Goal: Information Seeking & Learning: Learn about a topic

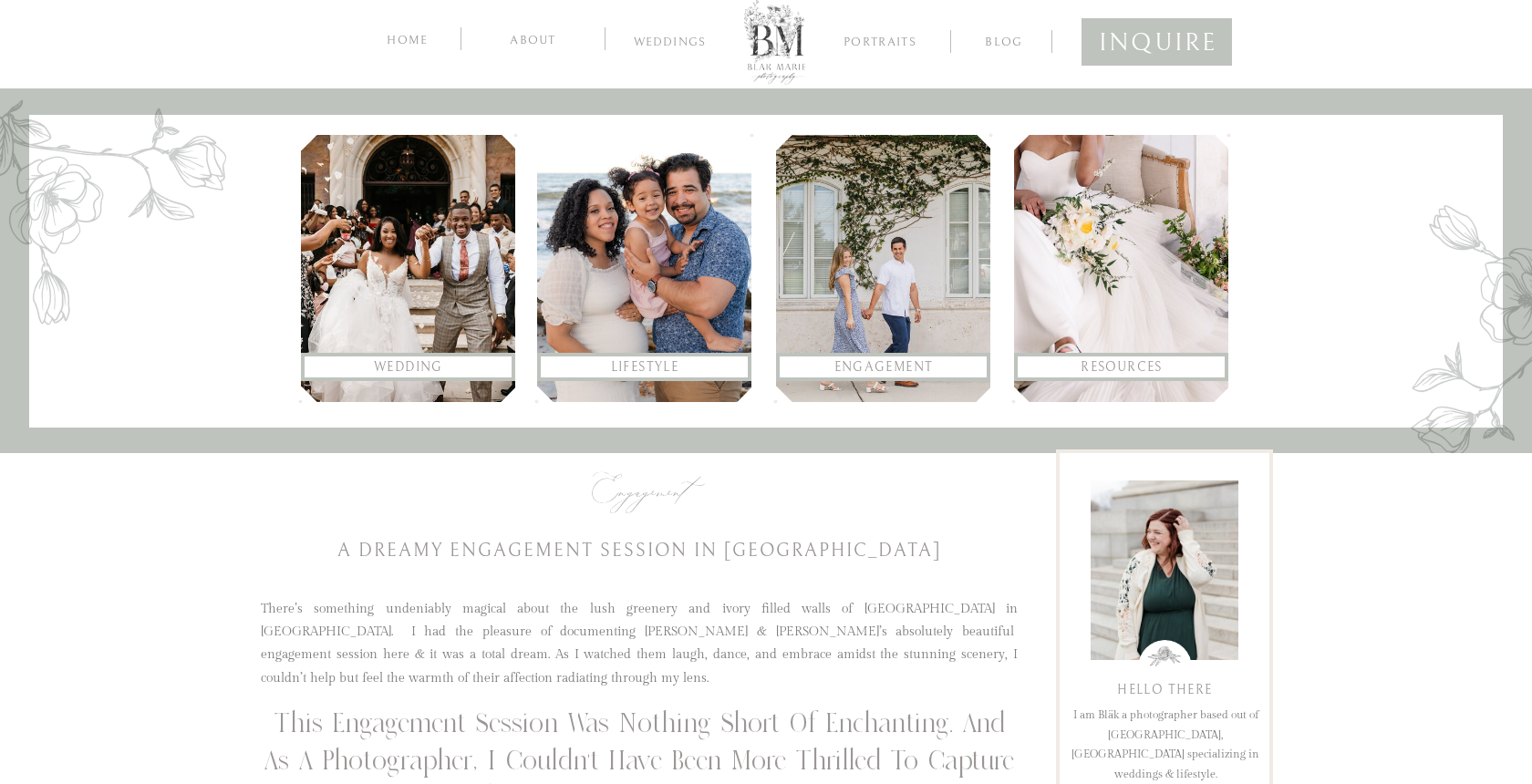
click at [884, 284] on div at bounding box center [883, 269] width 214 height 267
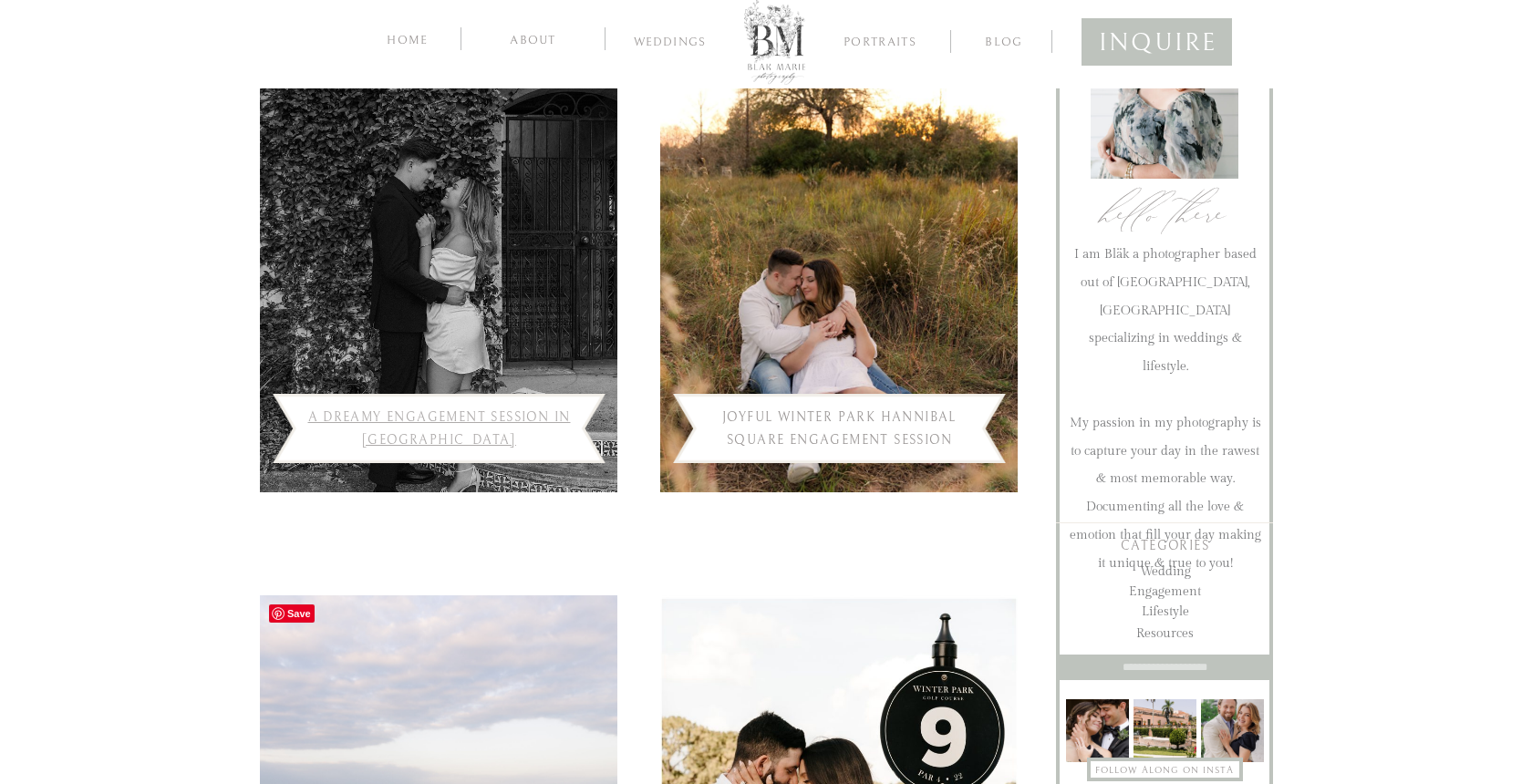
scroll to position [567, 0]
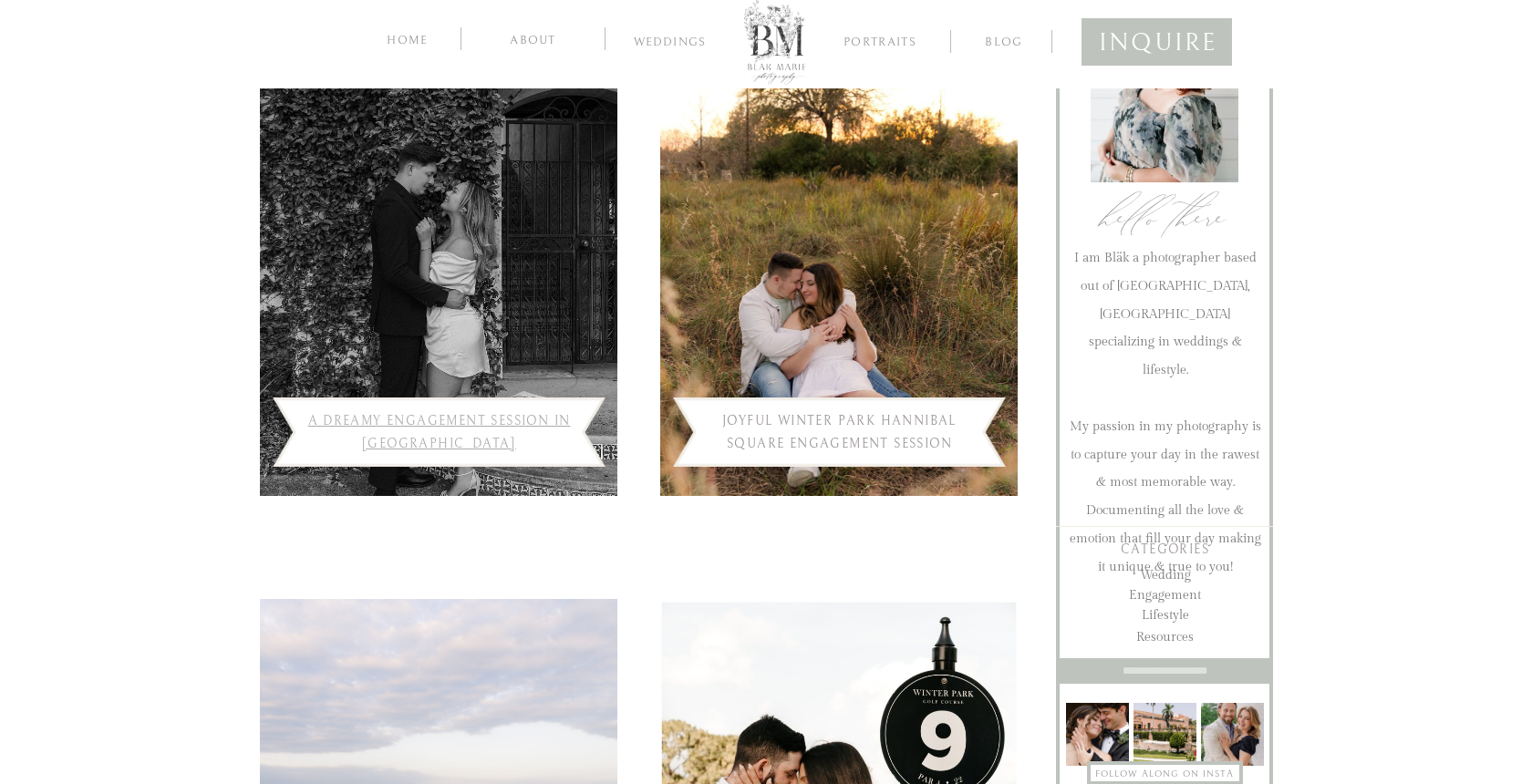
click at [478, 420] on link "A Dreamy Engagement Session in Winter Park" at bounding box center [440, 433] width 263 height 38
click at [849, 441] on link "Joyful Winter Park Hannibal Square Engagement Session" at bounding box center [839, 433] width 235 height 38
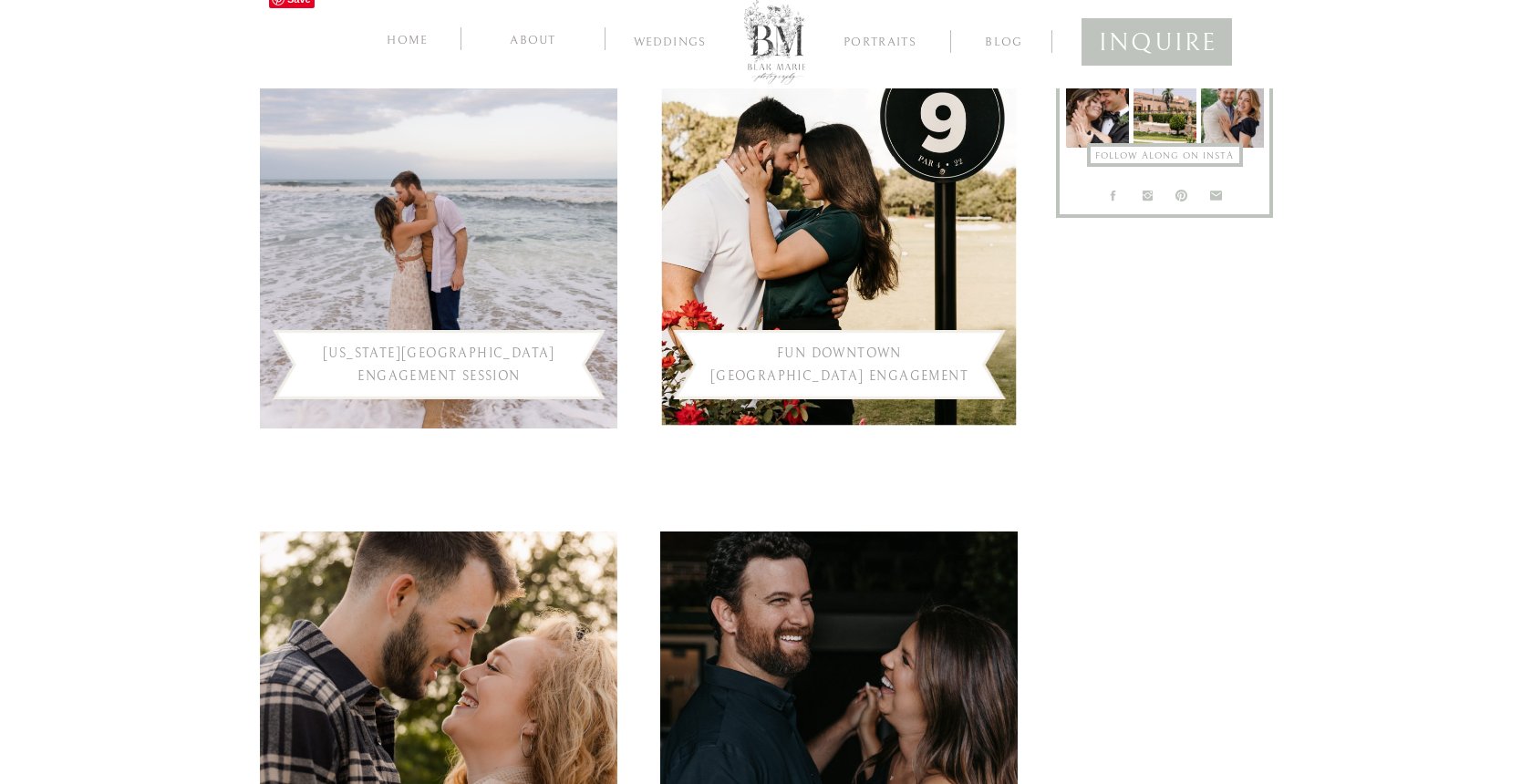
scroll to position [1194, 0]
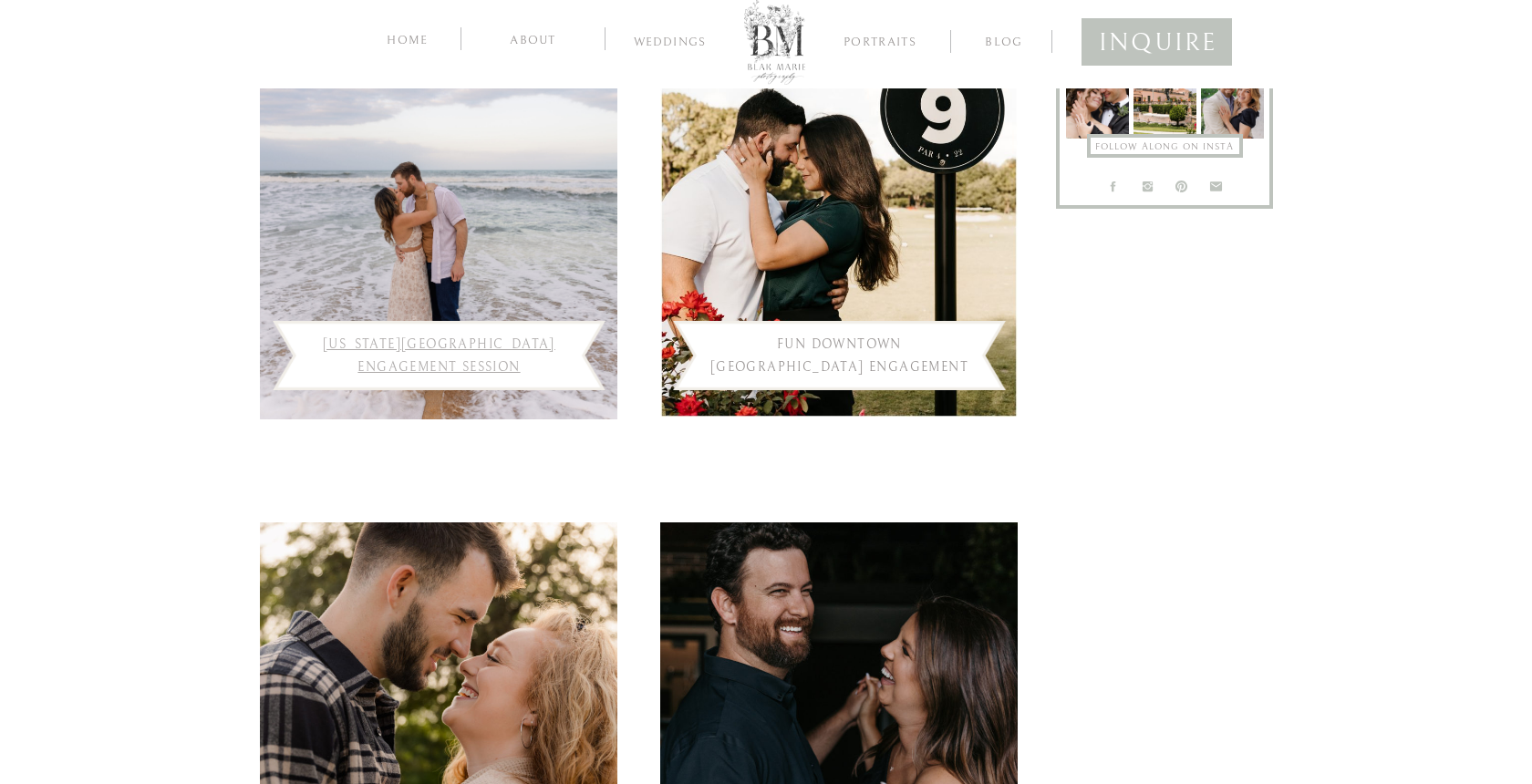
click at [516, 368] on link "[US_STATE][GEOGRAPHIC_DATA] Engagement Session" at bounding box center [439, 357] width 233 height 38
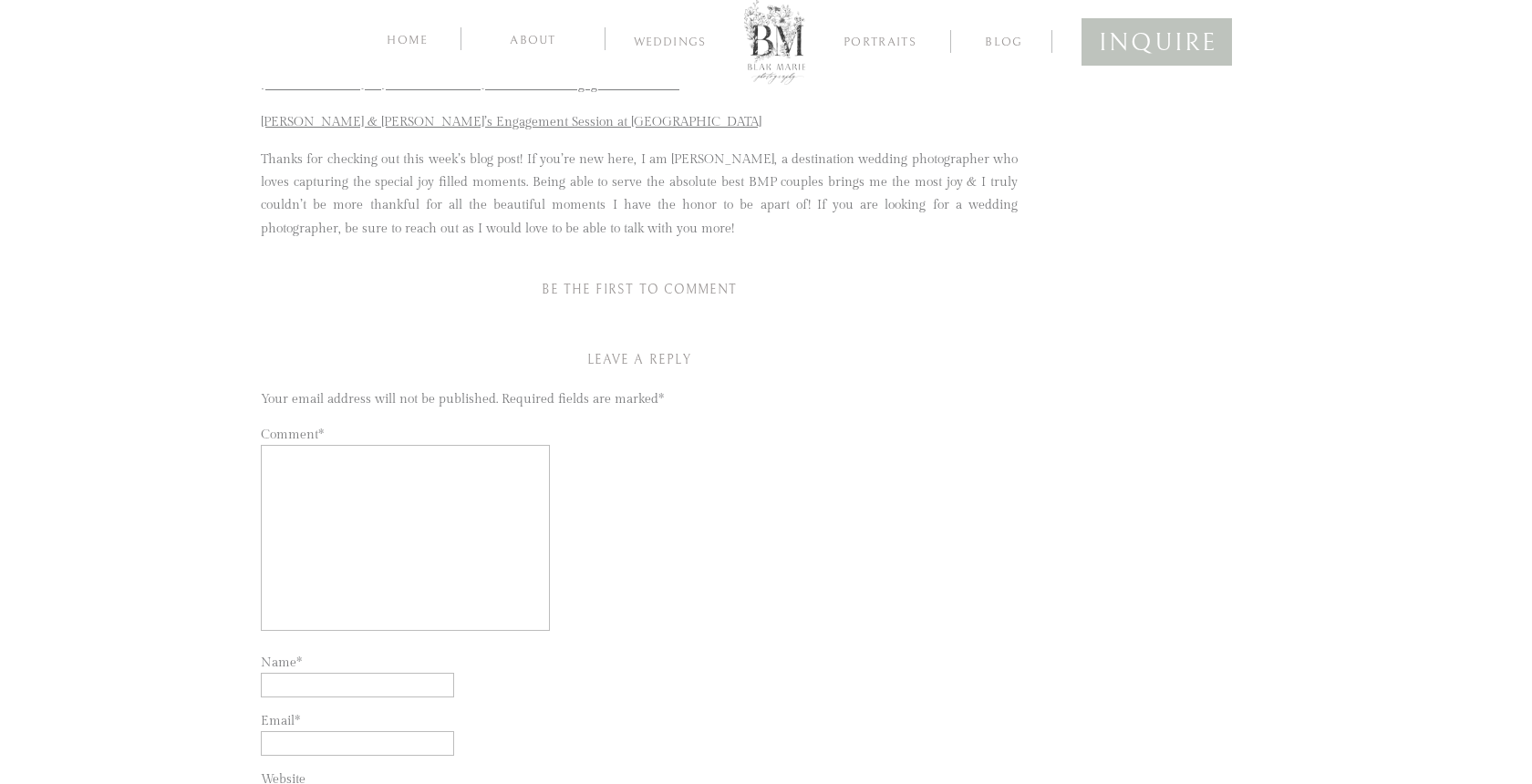
scroll to position [13395, 0]
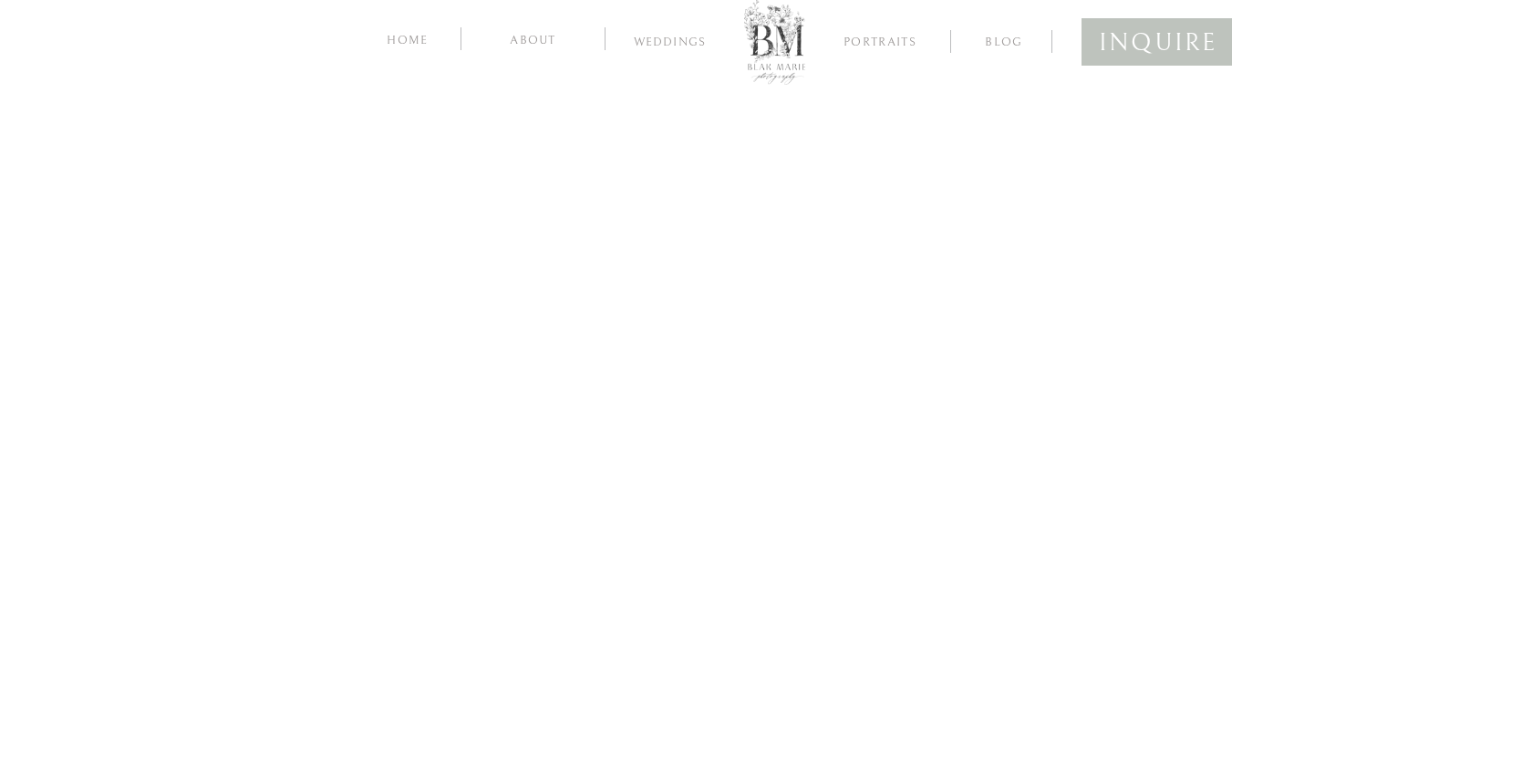
scroll to position [12330, 0]
